Goal: Task Accomplishment & Management: Manage account settings

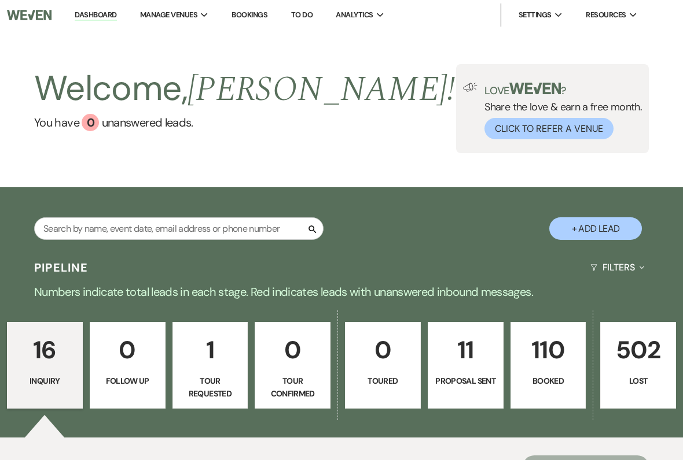
click at [535, 375] on p "Booked" at bounding box center [548, 381] width 61 height 13
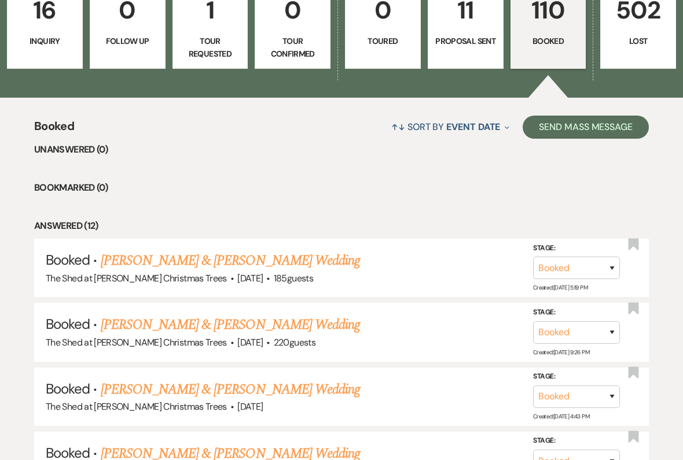
scroll to position [340, 0]
click at [113, 319] on link "[PERSON_NAME] & [PERSON_NAME] Wedding" at bounding box center [230, 325] width 259 height 21
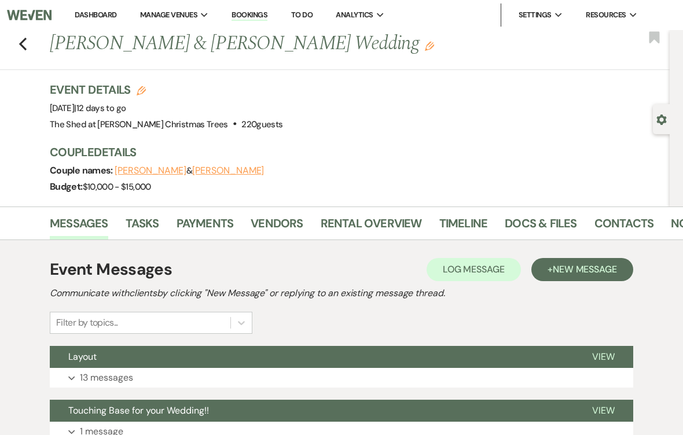
click at [522, 228] on link "Docs & Files" at bounding box center [540, 226] width 72 height 25
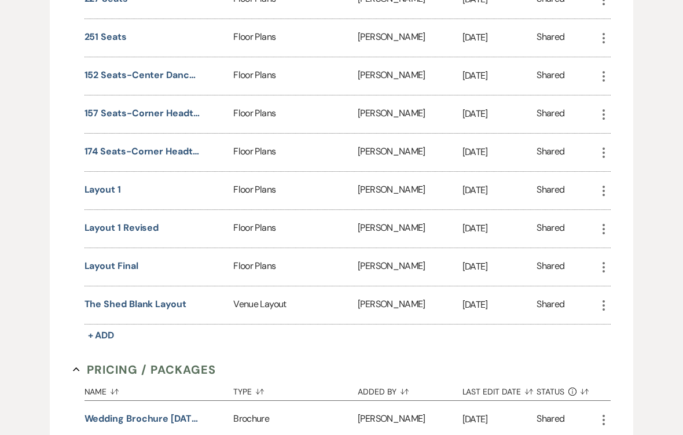
click at [111, 269] on button "Layout Final" at bounding box center [111, 267] width 54 height 14
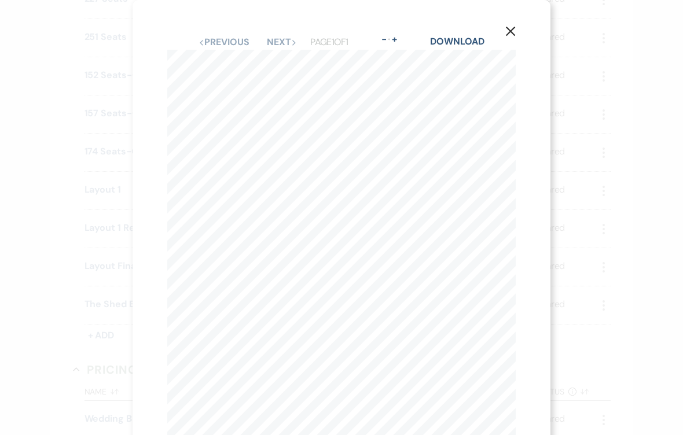
click at [512, 27] on icon "X" at bounding box center [510, 31] width 10 height 10
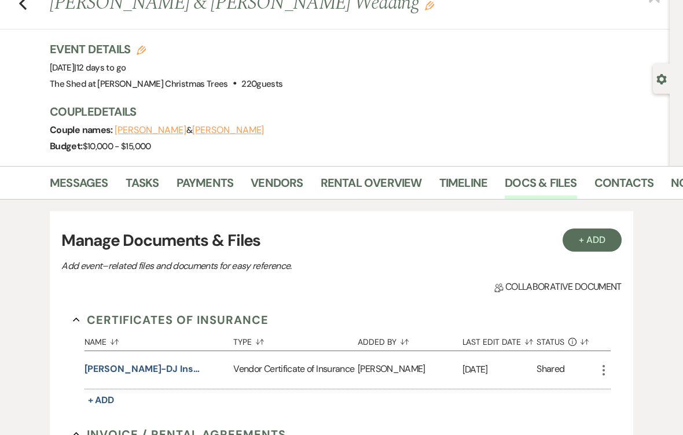
click at [79, 178] on link "Messages" at bounding box center [79, 186] width 58 height 25
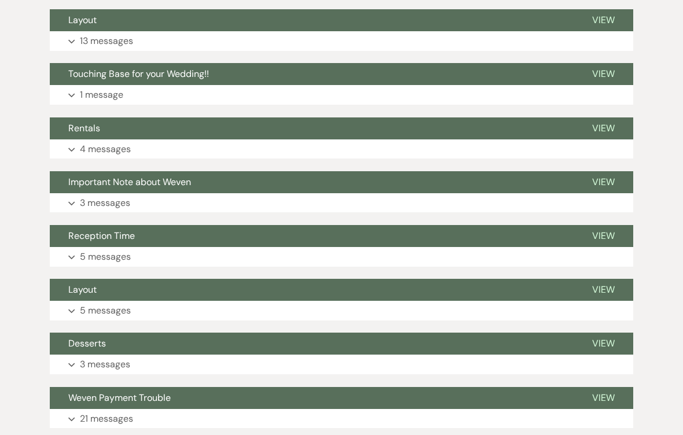
scroll to position [331, 0]
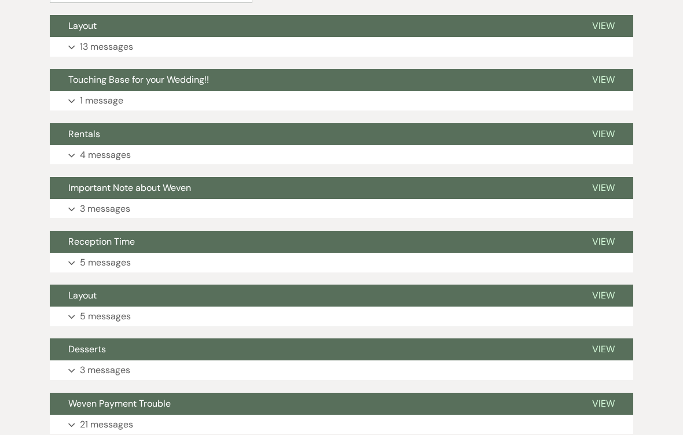
click at [82, 152] on p "4 messages" at bounding box center [105, 155] width 51 height 15
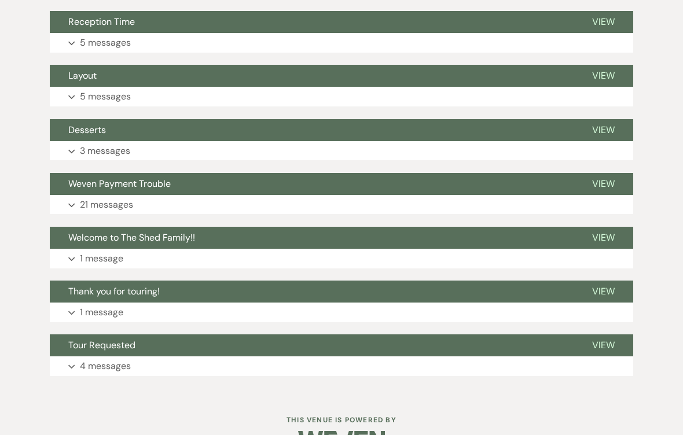
scroll to position [1174, 0]
